Goal: Information Seeking & Learning: Learn about a topic

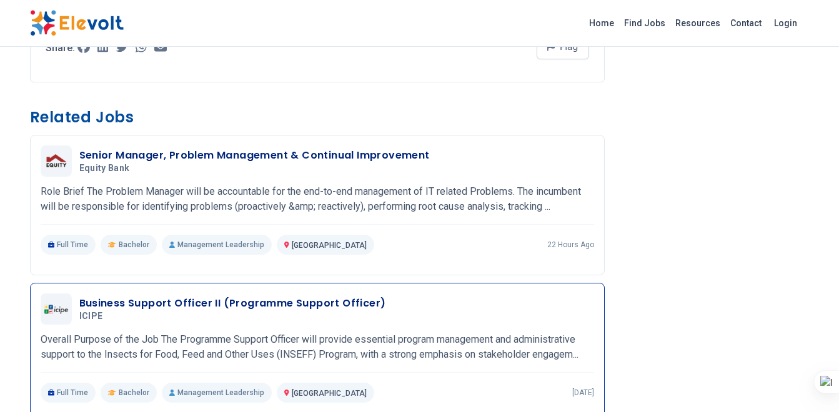
scroll to position [1124, 0]
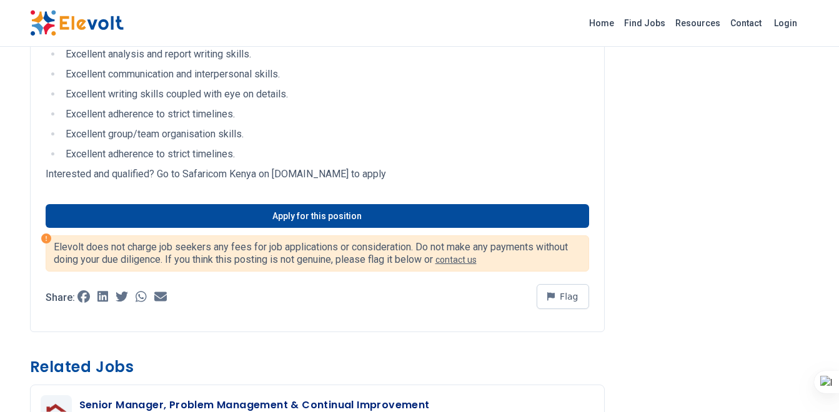
drag, startPoint x: 275, startPoint y: 174, endPoint x: 397, endPoint y: 171, distance: 122.5
click at [397, 171] on p "Interested and qualified? Go to Safaricom Kenya on [DOMAIN_NAME] to apply" at bounding box center [317, 174] width 543 height 15
drag, startPoint x: 397, startPoint y: 171, endPoint x: 390, endPoint y: 171, distance: 7.5
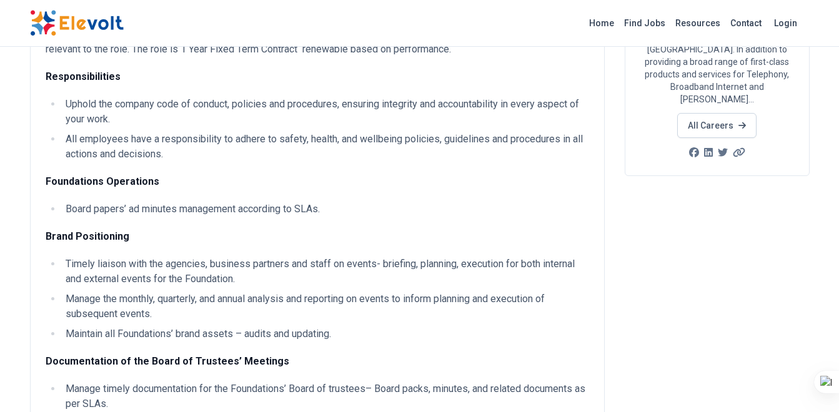
scroll to position [0, 0]
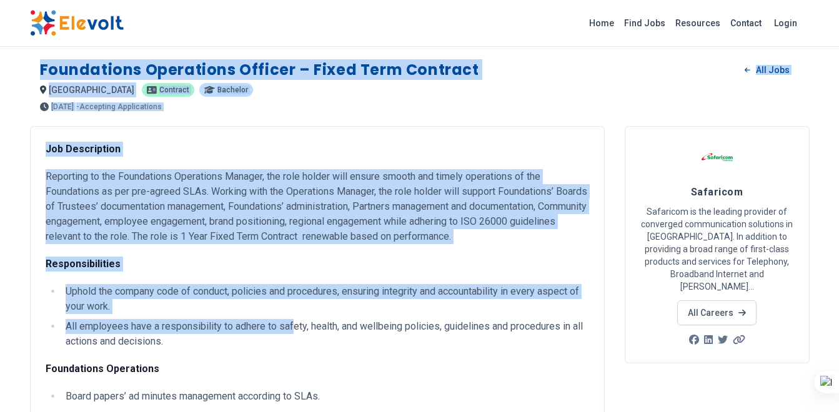
drag, startPoint x: 41, startPoint y: 70, endPoint x: 291, endPoint y: 317, distance: 351.2
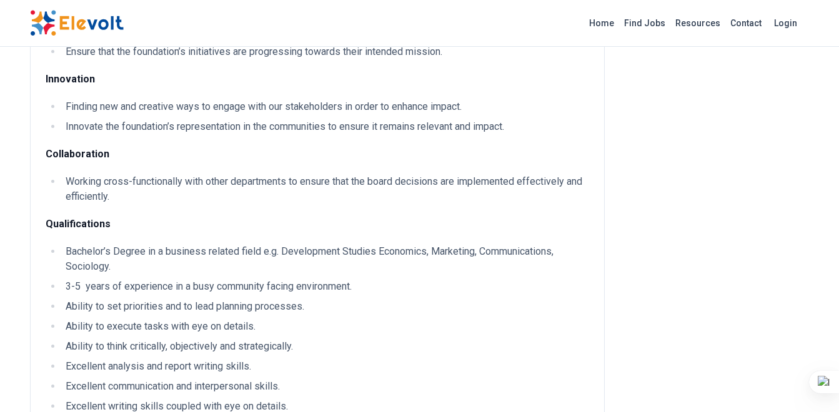
scroll to position [1062, 0]
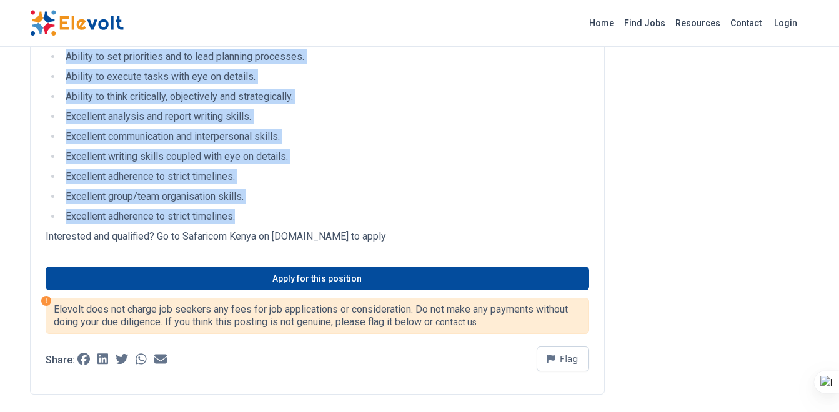
click at [265, 214] on li "Excellent adherence to strict timelines." at bounding box center [325, 216] width 527 height 15
copy div "Loremipsumd Sitametcon Adipisc – Elits Doei Temporin Utl Etdo magnaal EN Admini…"
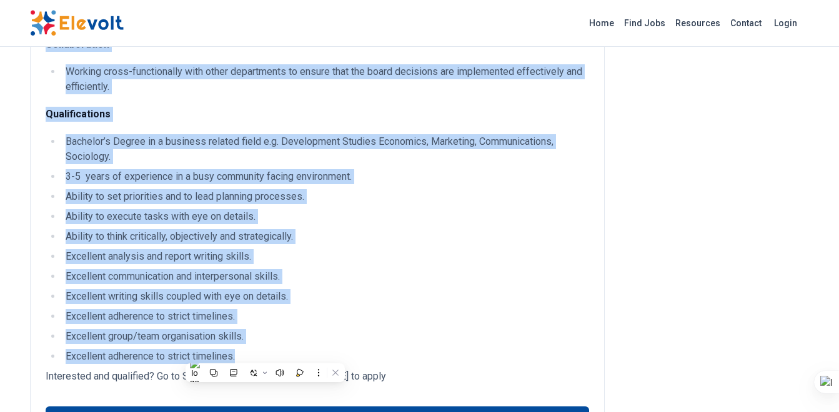
scroll to position [812, 0]
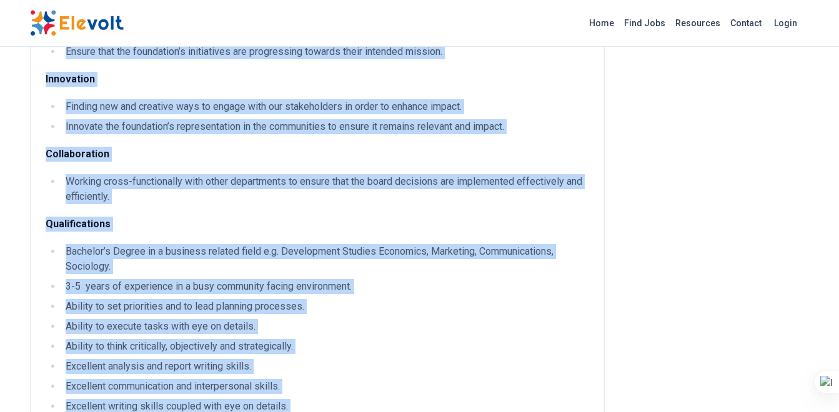
click at [230, 115] on ul "Finding new and creative ways to engage with our stakeholders in order to enhan…" at bounding box center [317, 116] width 543 height 35
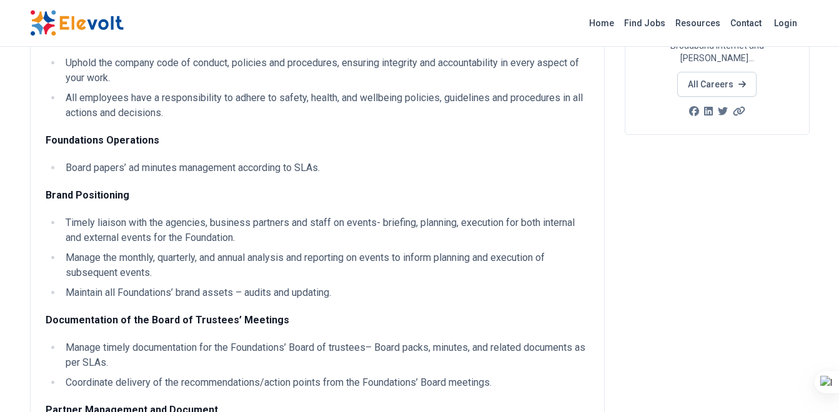
scroll to position [250, 0]
